Goal: Information Seeking & Learning: Check status

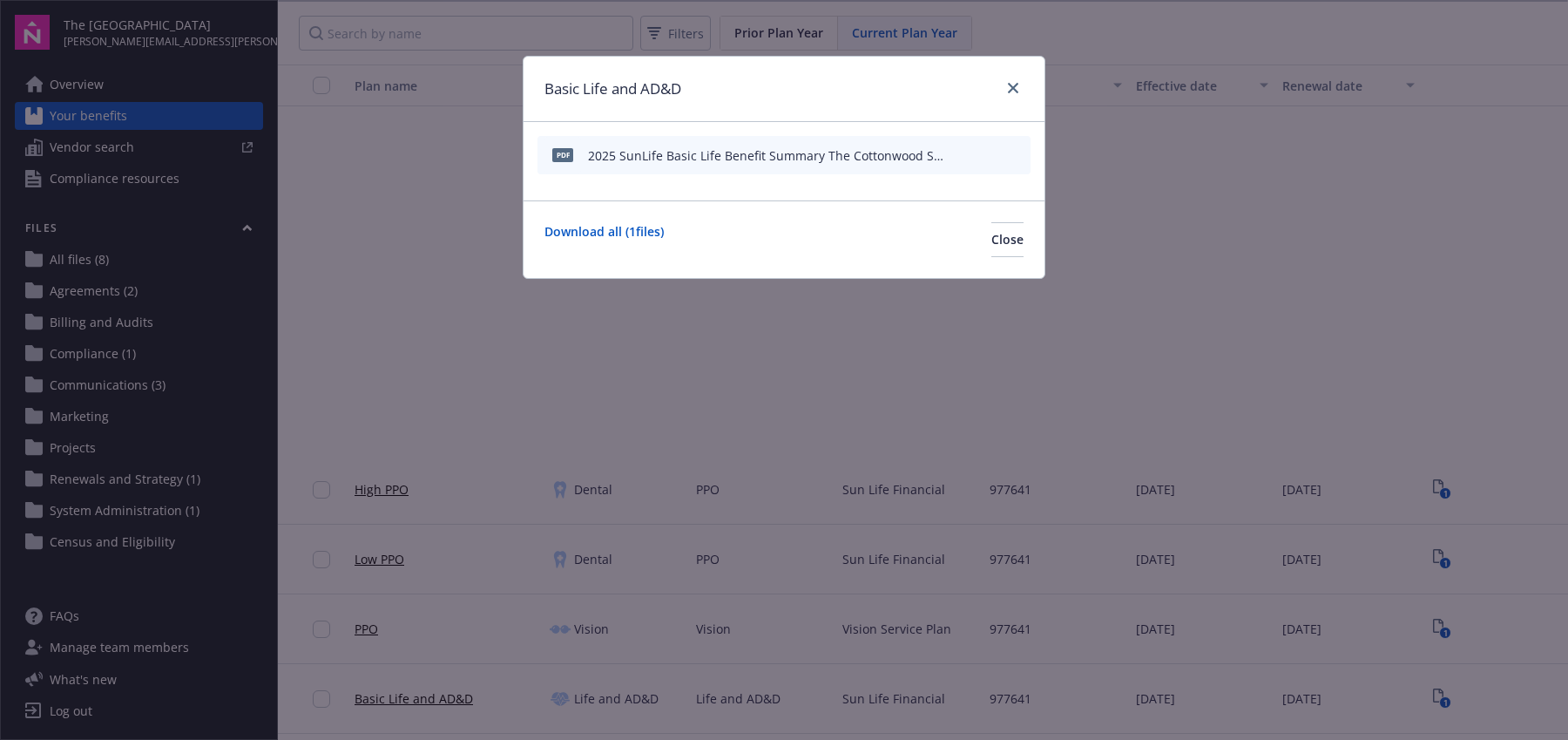
scroll to position [475, 0]
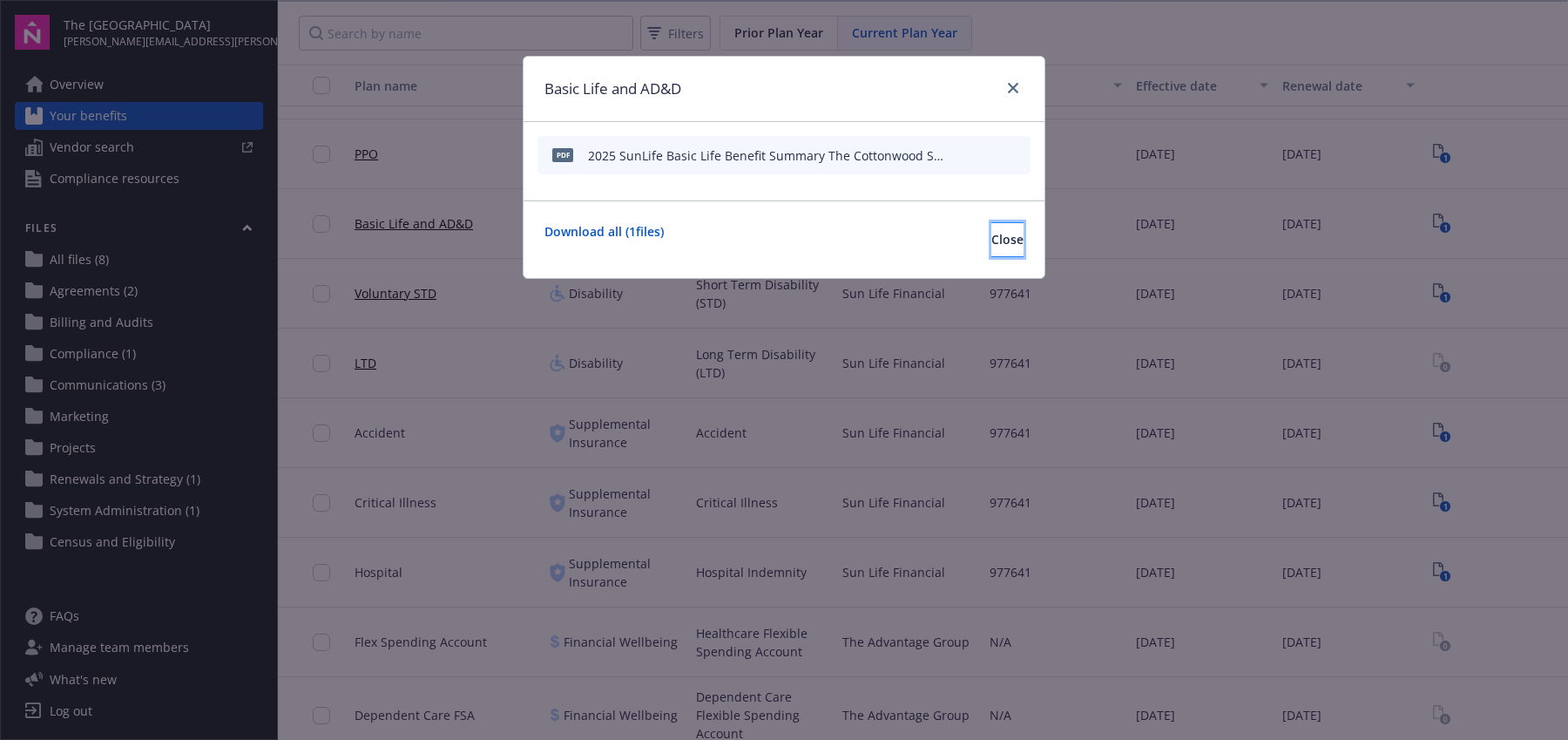
click at [991, 232] on span "Close" at bounding box center [1006, 239] width 32 height 16
